Goal: Information Seeking & Learning: Learn about a topic

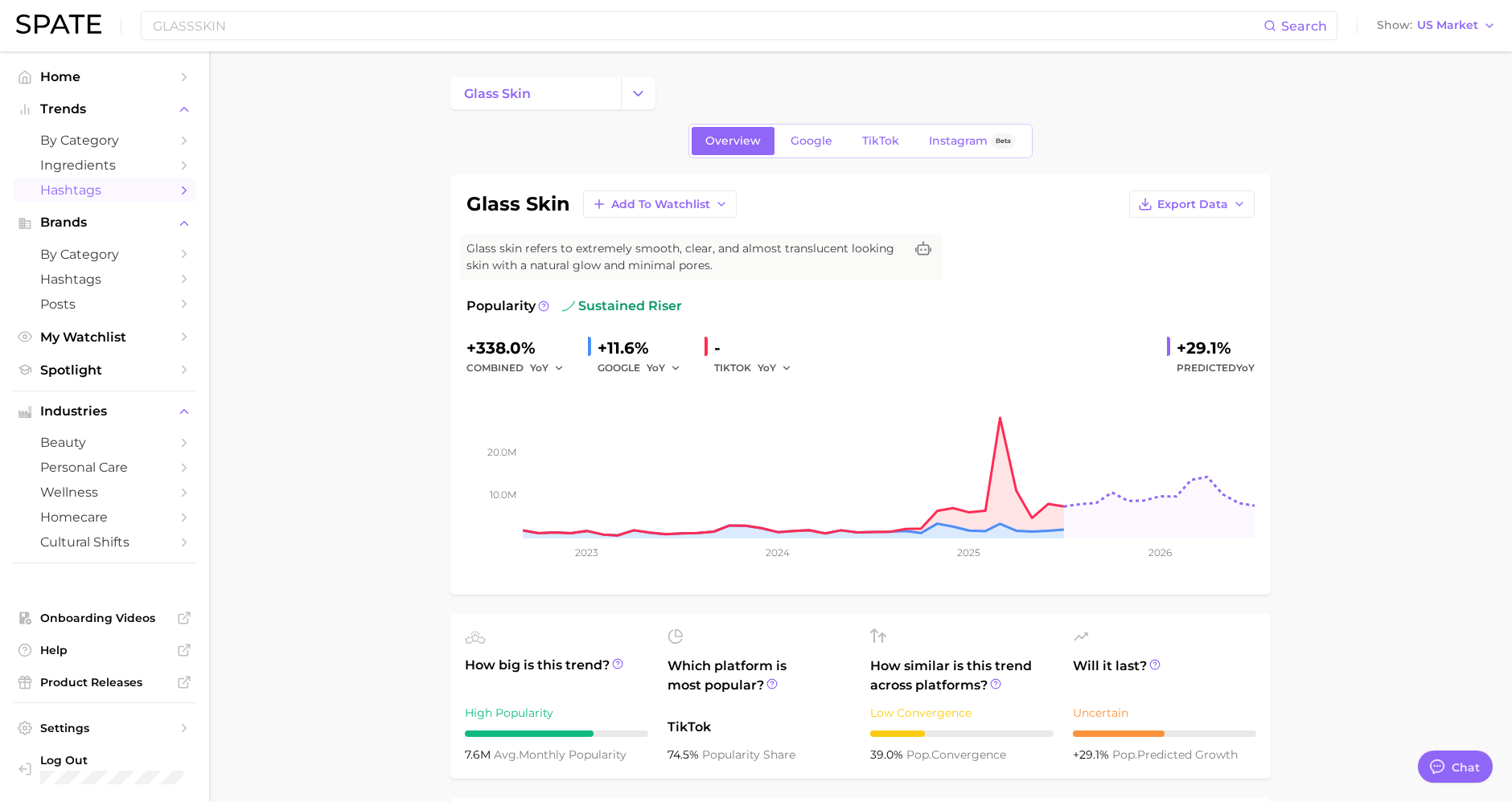
click at [102, 199] on link "Hashtags" at bounding box center [104, 190] width 183 height 25
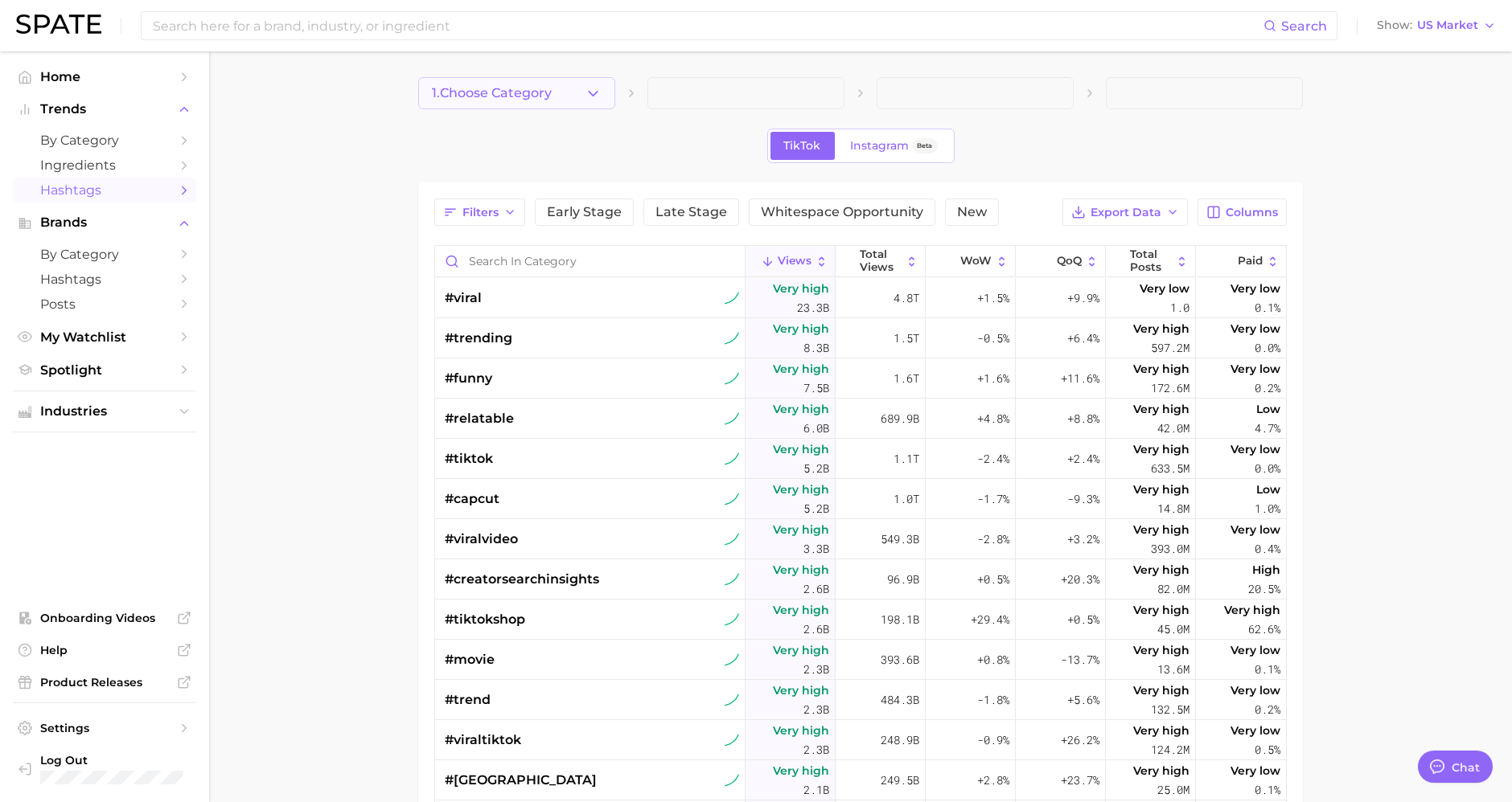
click at [575, 103] on button "1. Choose Category" at bounding box center [517, 93] width 197 height 32
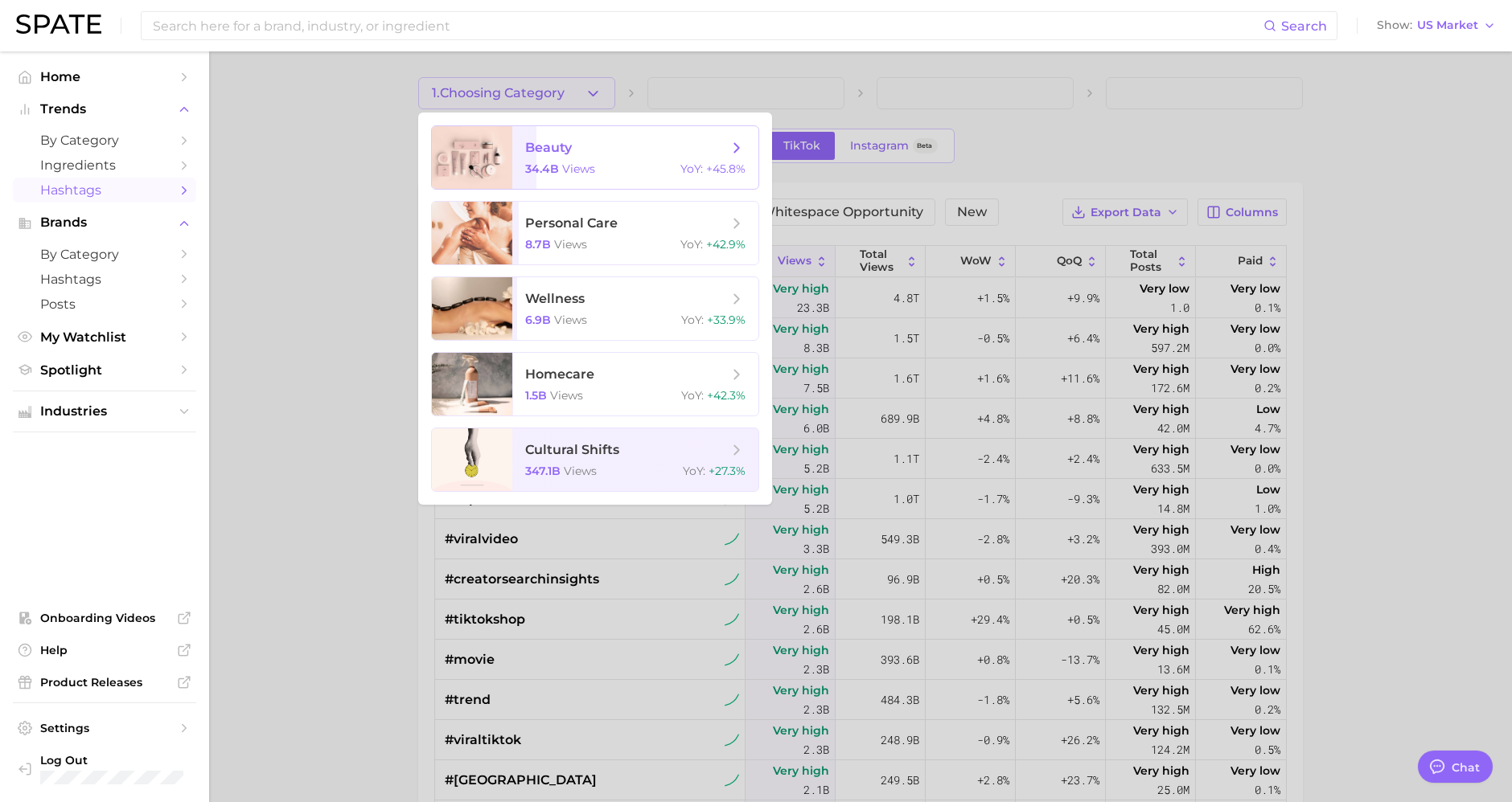
click at [598, 172] on div "34.4b views YoY : +45.8%" at bounding box center [636, 168] width 220 height 14
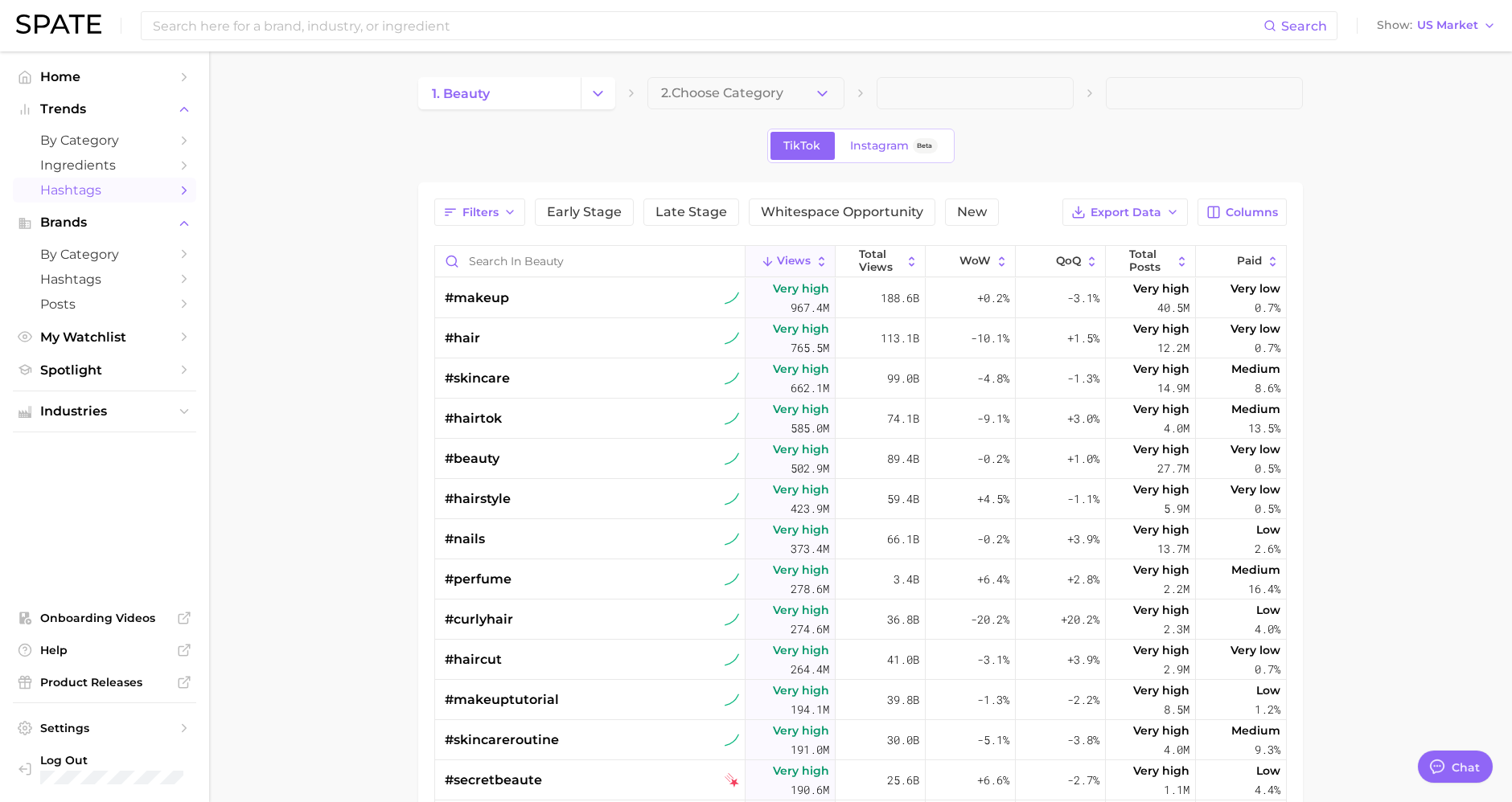
click at [830, 90] on icon "button" at bounding box center [822, 94] width 17 height 17
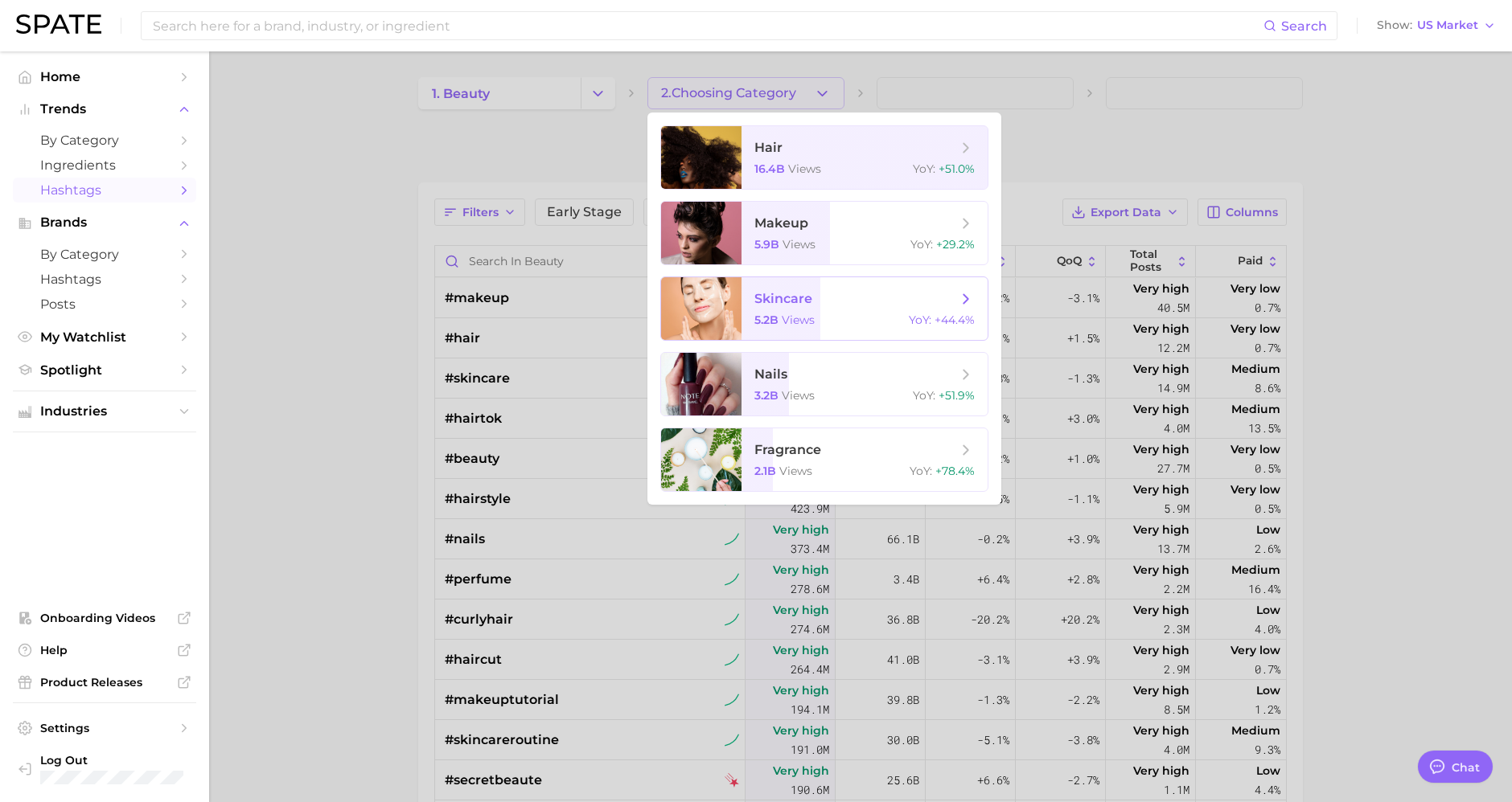
click at [834, 309] on span "skincare 5.2b views YoY : +44.4%" at bounding box center [864, 308] width 246 height 63
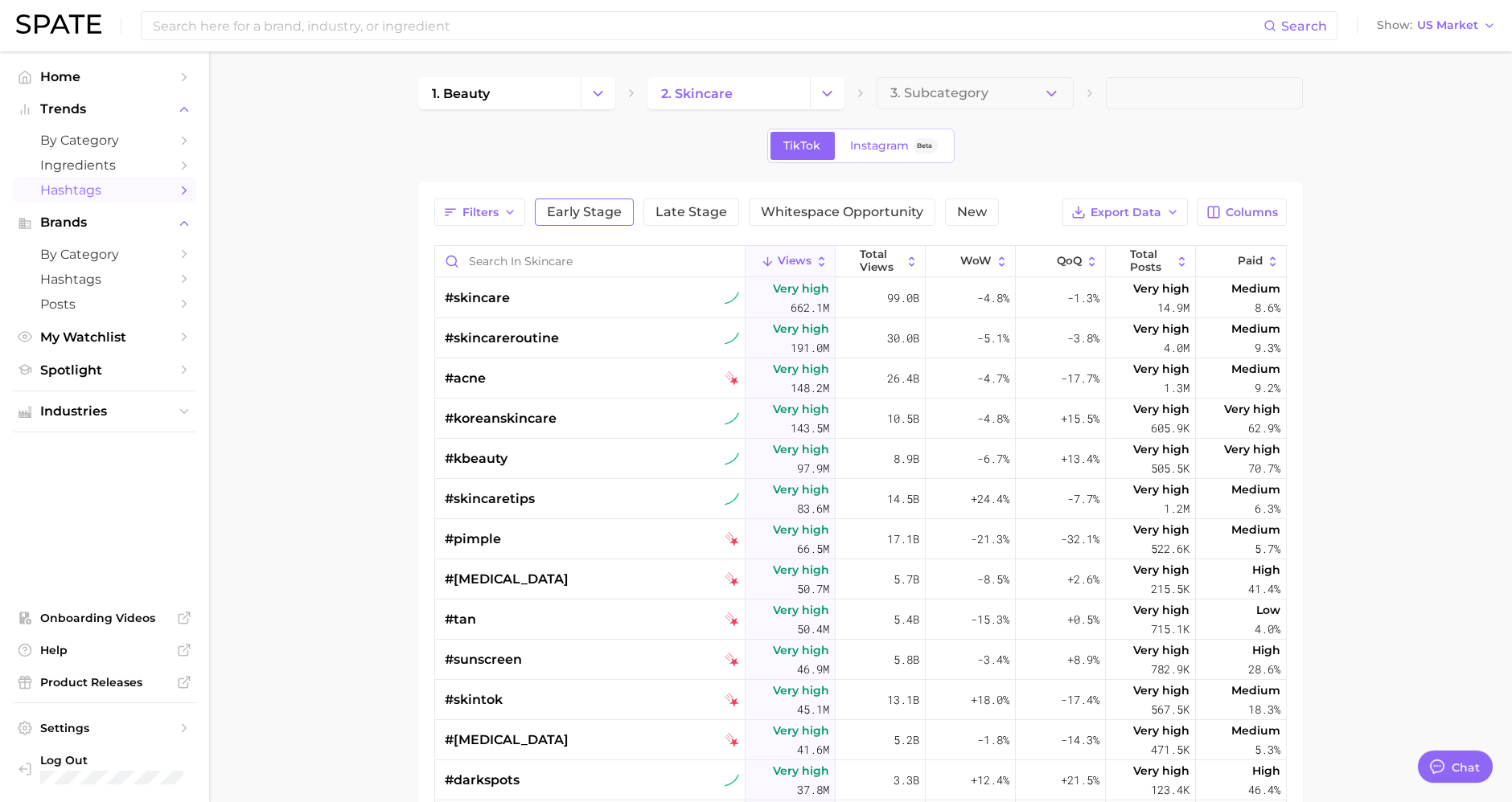
click at [579, 212] on span "Early Stage" at bounding box center [584, 212] width 75 height 13
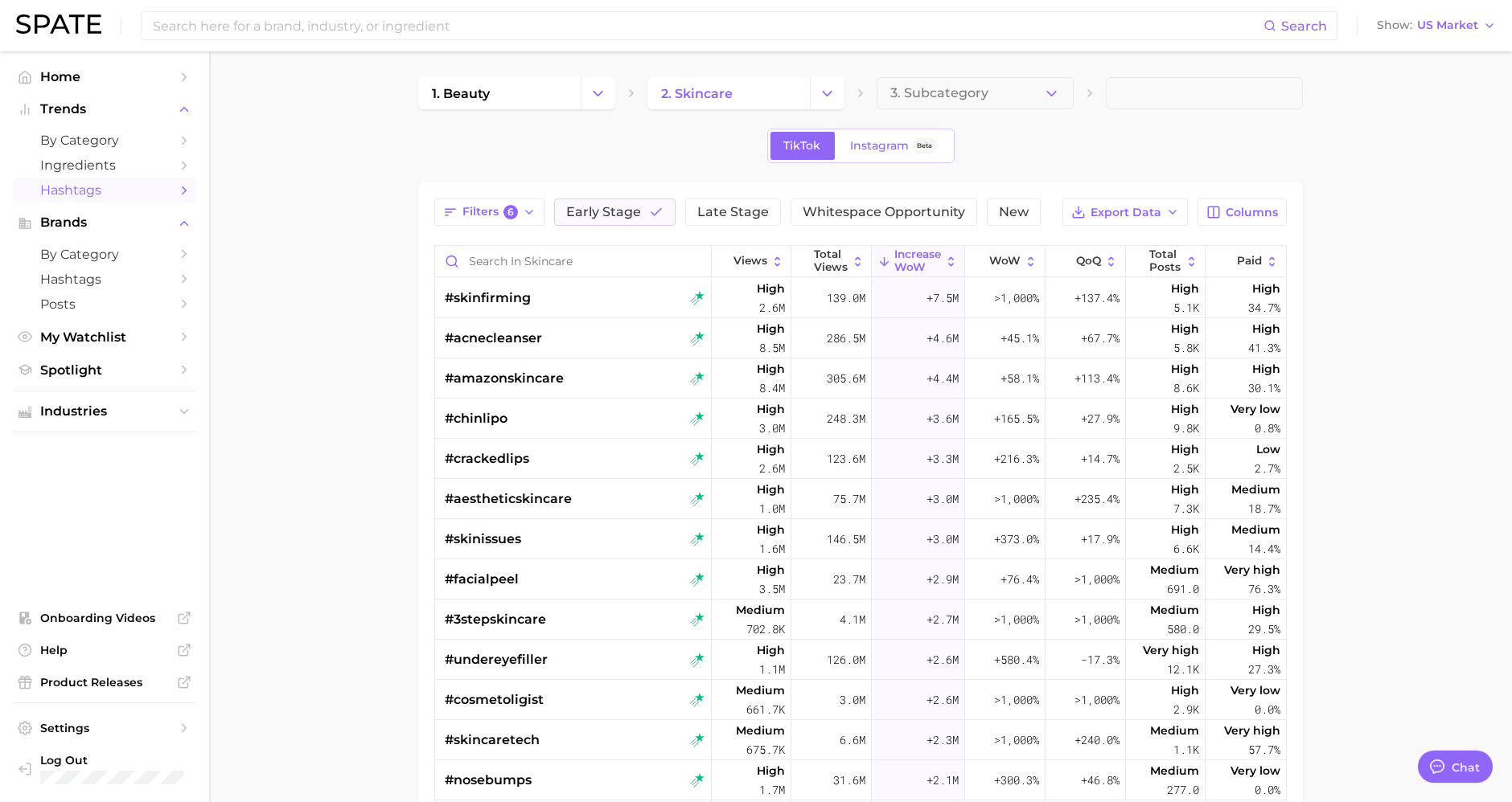
click at [390, 299] on main "1. beauty 2. skincare 3. Subcategory TikTok Instagram Beta Filters 6 Early Stag…" at bounding box center [859, 597] width 1302 height 1092
